Goal: Task Accomplishment & Management: Manage account settings

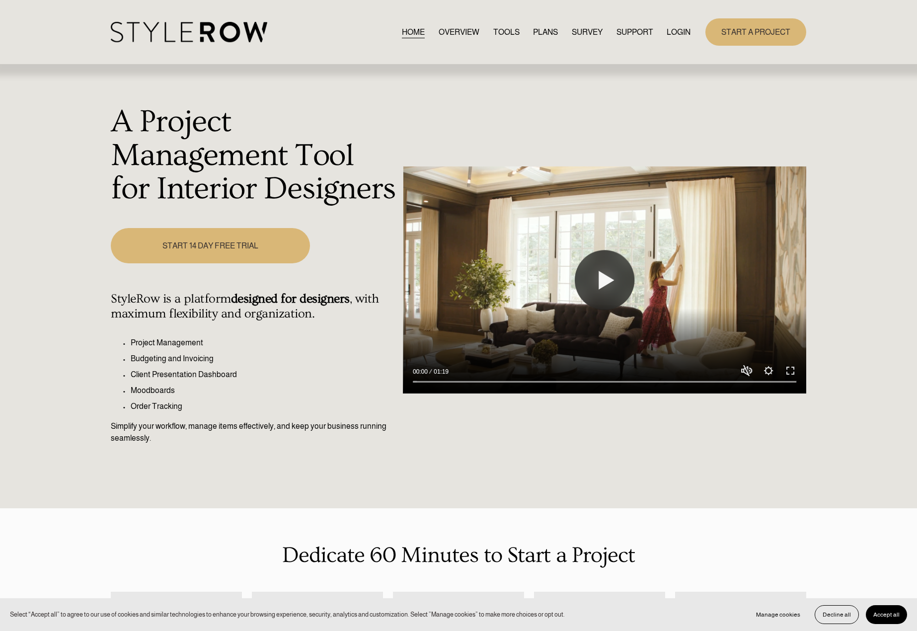
click at [678, 36] on link "LOGIN" at bounding box center [678, 31] width 24 height 13
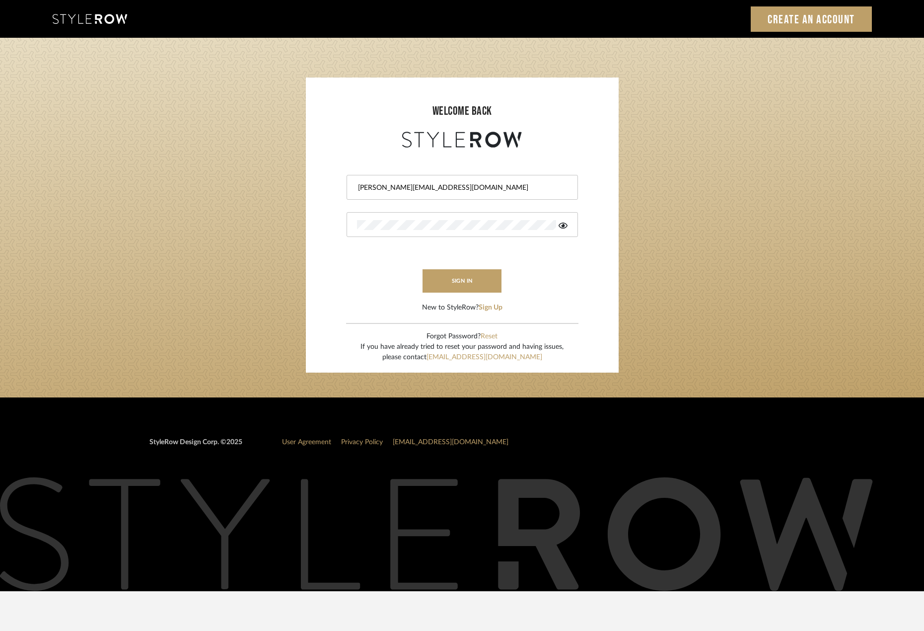
click at [456, 284] on button "sign in" at bounding box center [462, 280] width 79 height 23
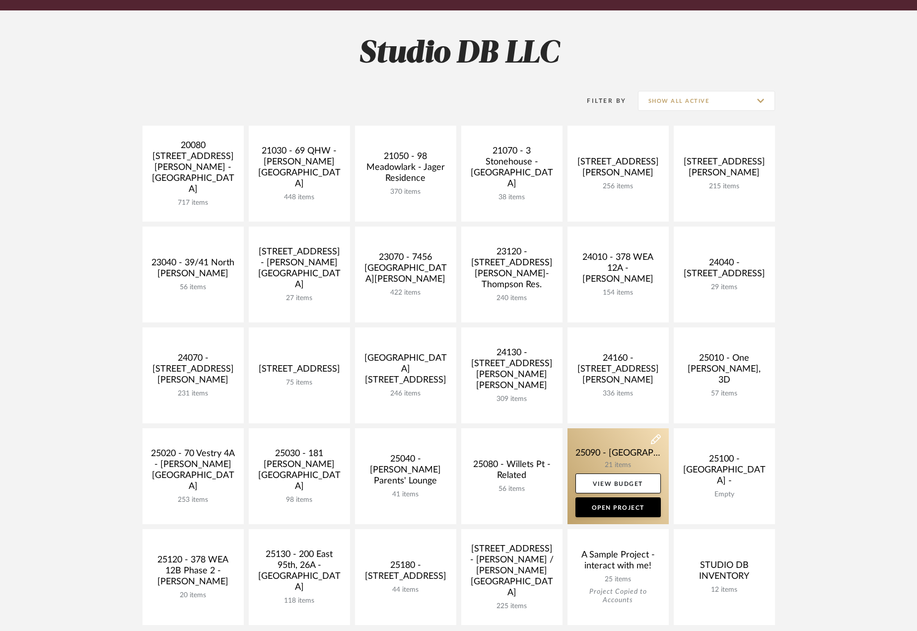
scroll to position [248, 0]
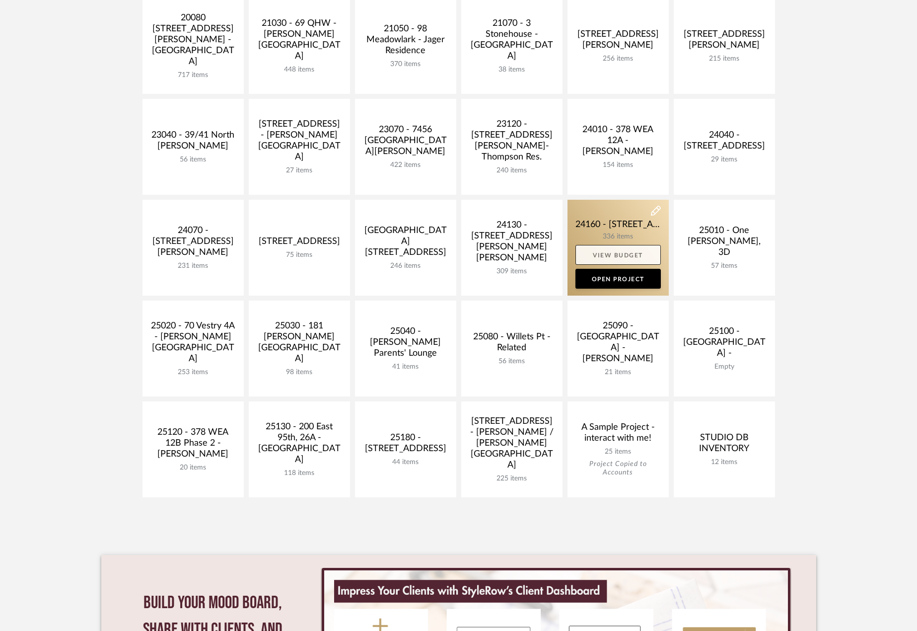
click at [610, 248] on link "View Budget" at bounding box center [618, 255] width 85 height 20
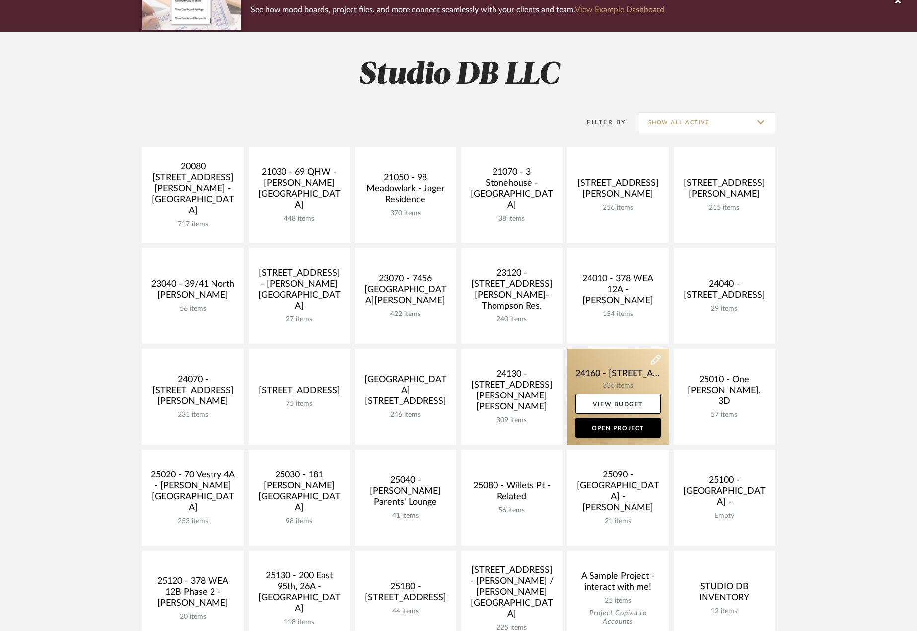
click at [614, 364] on link at bounding box center [618, 397] width 101 height 96
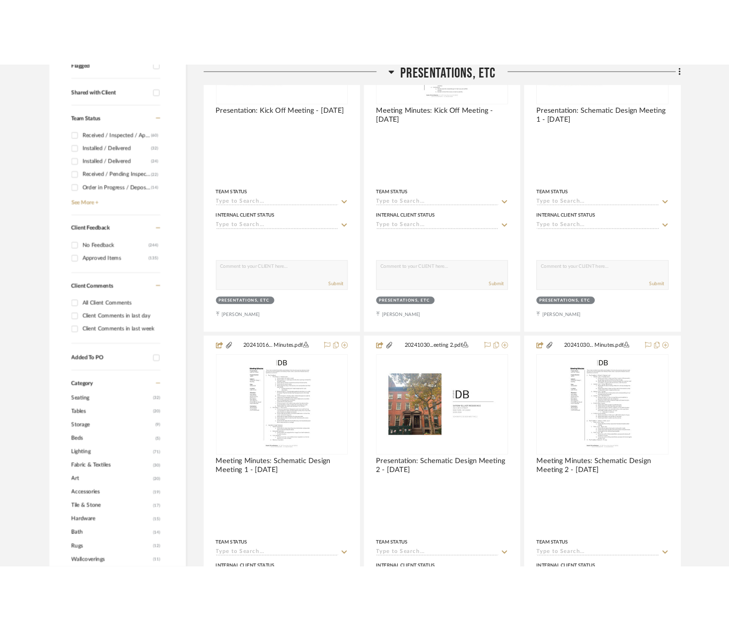
scroll to position [397, 0]
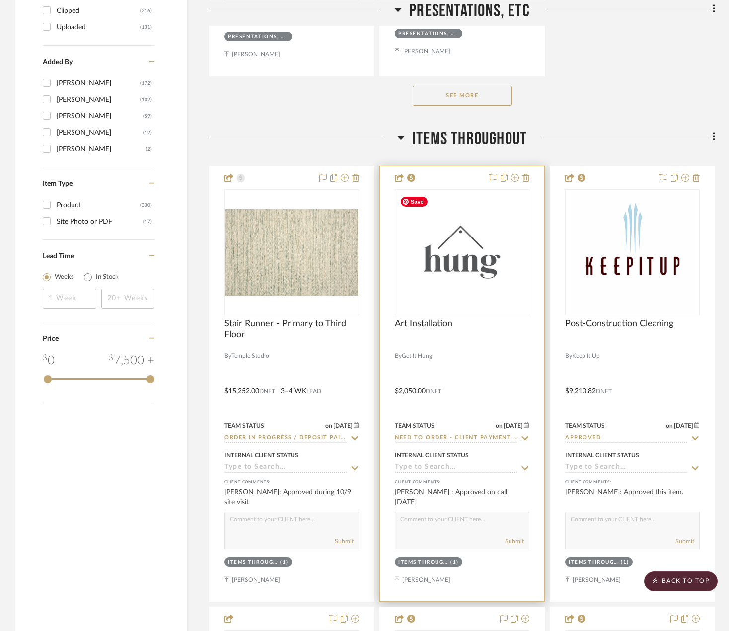
scroll to position [1589, 0]
